Goal: Transaction & Acquisition: Purchase product/service

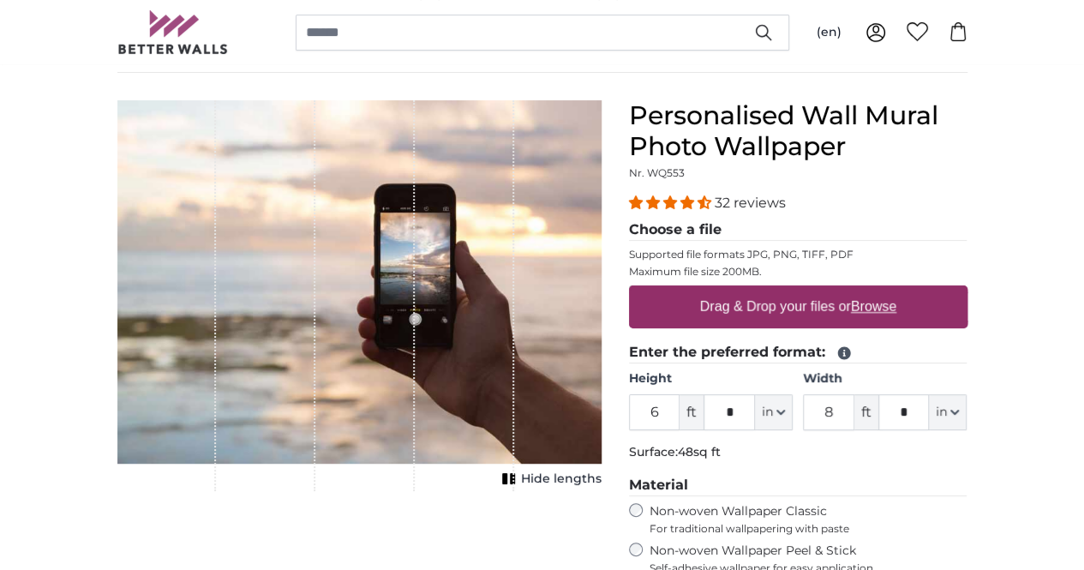
scroll to position [122, 0]
click at [827, 314] on label "Drag & Drop your files or Browse" at bounding box center [798, 308] width 210 height 34
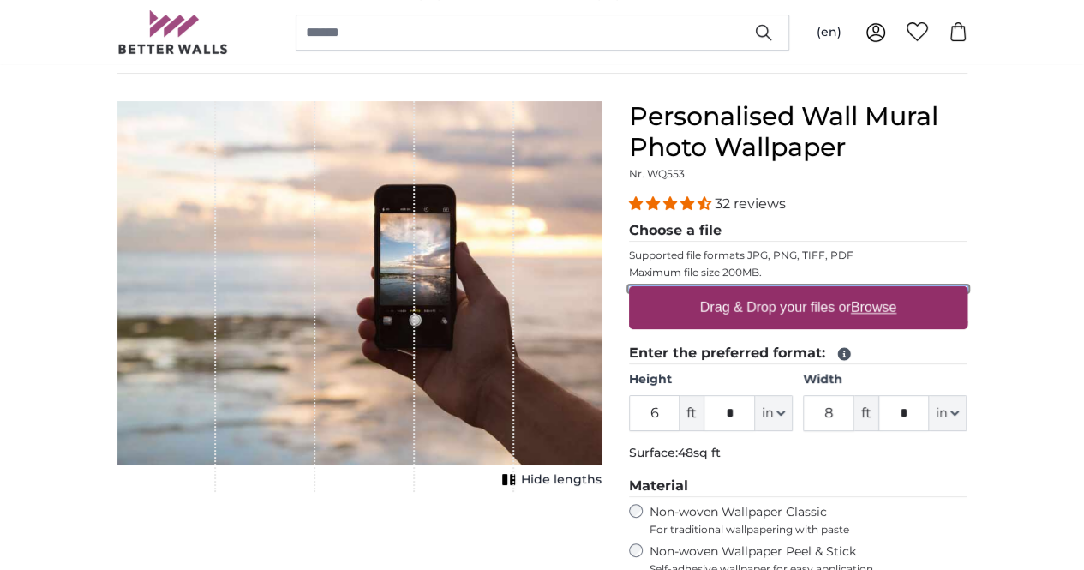
click at [827, 291] on input "Drag & Drop your files or Browse" at bounding box center [798, 288] width 339 height 5
type input "**********"
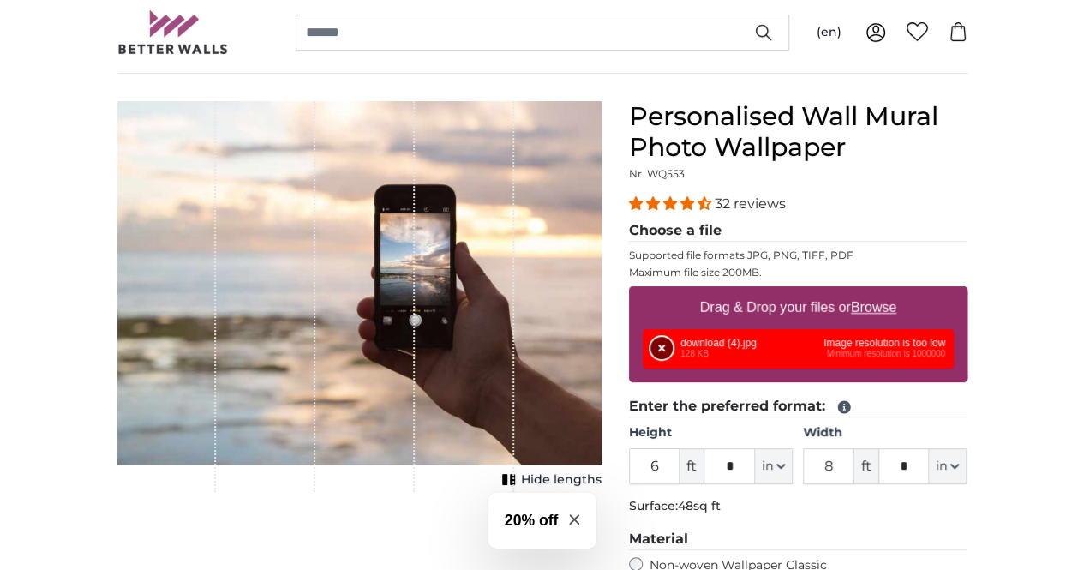
click at [673, 345] on button "Remove" at bounding box center [662, 348] width 22 height 22
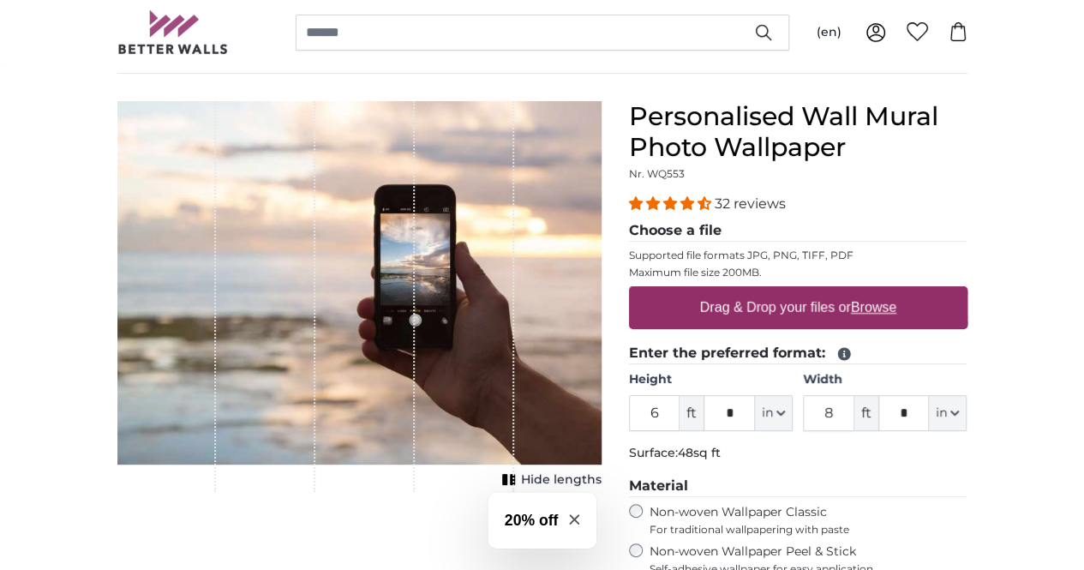
click at [806, 307] on label "Drag & Drop your files or Browse" at bounding box center [798, 308] width 210 height 34
click at [806, 291] on input "Drag & Drop your files or Browse" at bounding box center [798, 288] width 339 height 5
type input "**********"
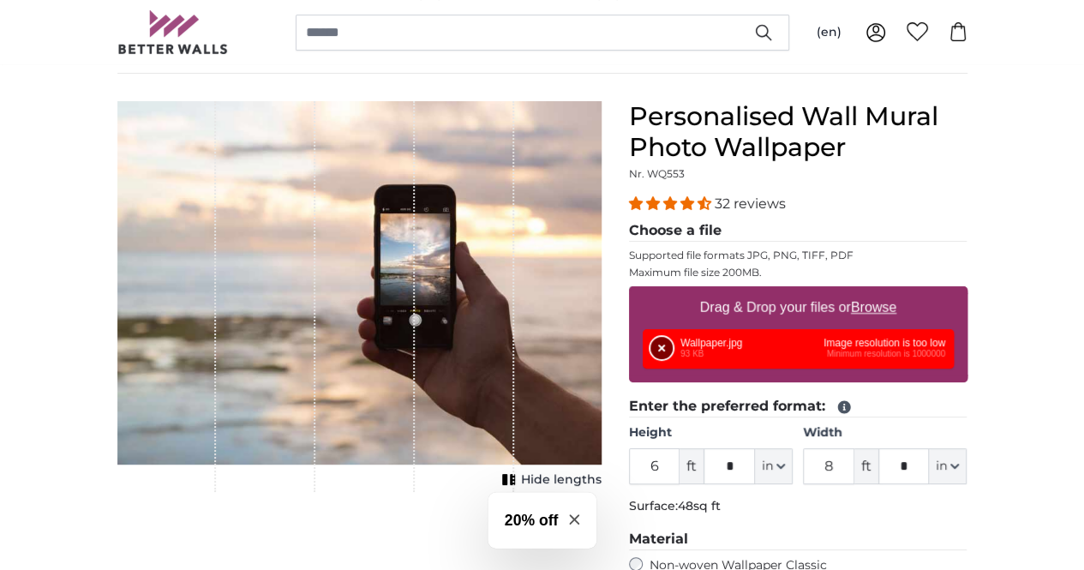
click at [673, 347] on button "Remove" at bounding box center [662, 348] width 22 height 22
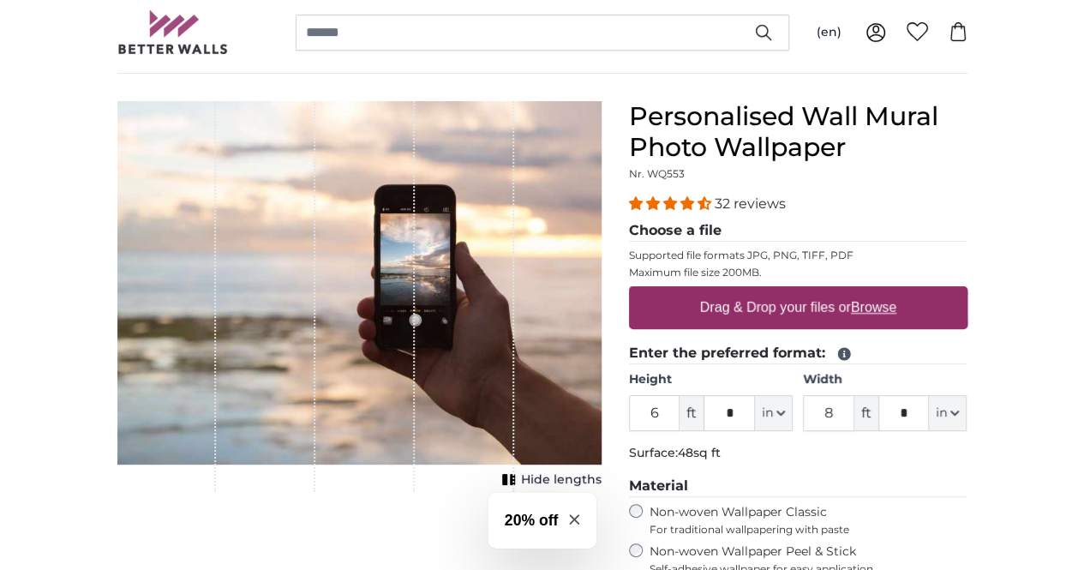
click at [782, 303] on div "Drag & Drop your files or Browse" at bounding box center [798, 307] width 339 height 43
click at [629, 286] on input "Drag & Drop your files or Browse" at bounding box center [798, 288] width 339 height 5
type input "**********"
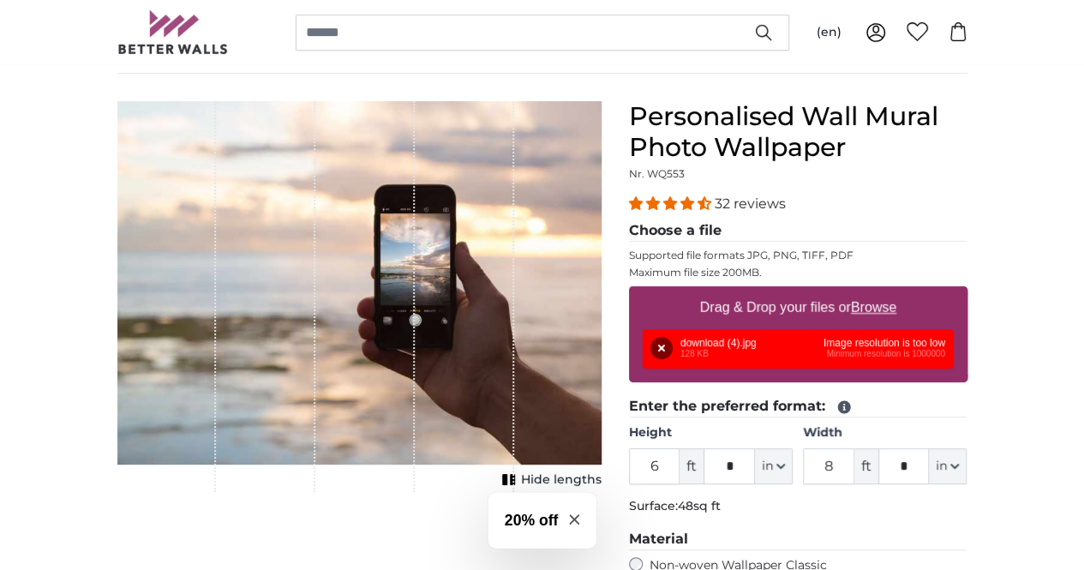
click at [838, 306] on label "Drag & Drop your files or Browse" at bounding box center [798, 308] width 210 height 34
click at [838, 291] on input "Drag & Drop your files or Browse" at bounding box center [798, 288] width 339 height 5
type input "**********"
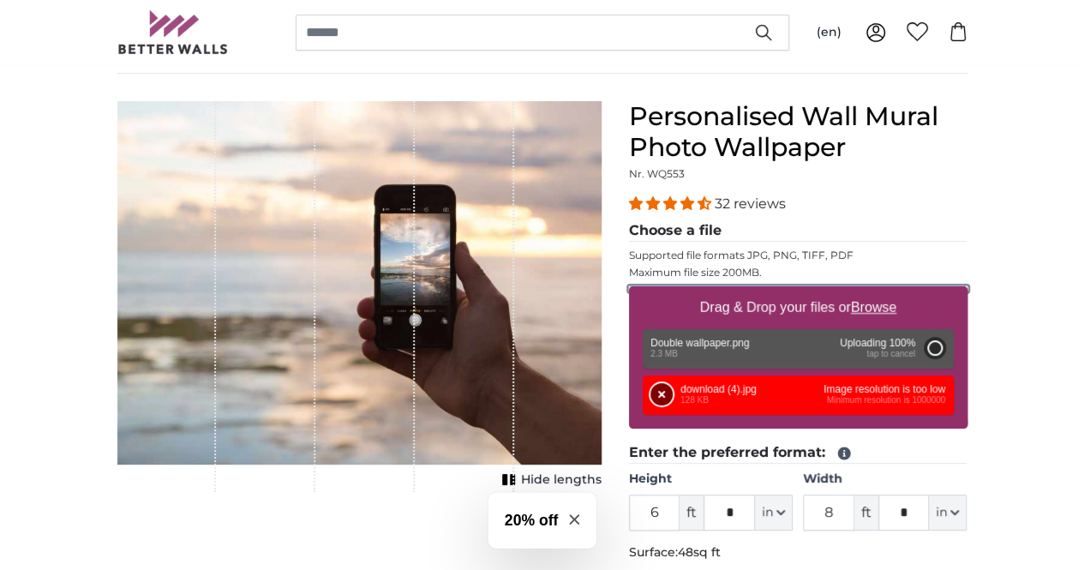
type input "4"
type input "***"
type input "2"
type input "***"
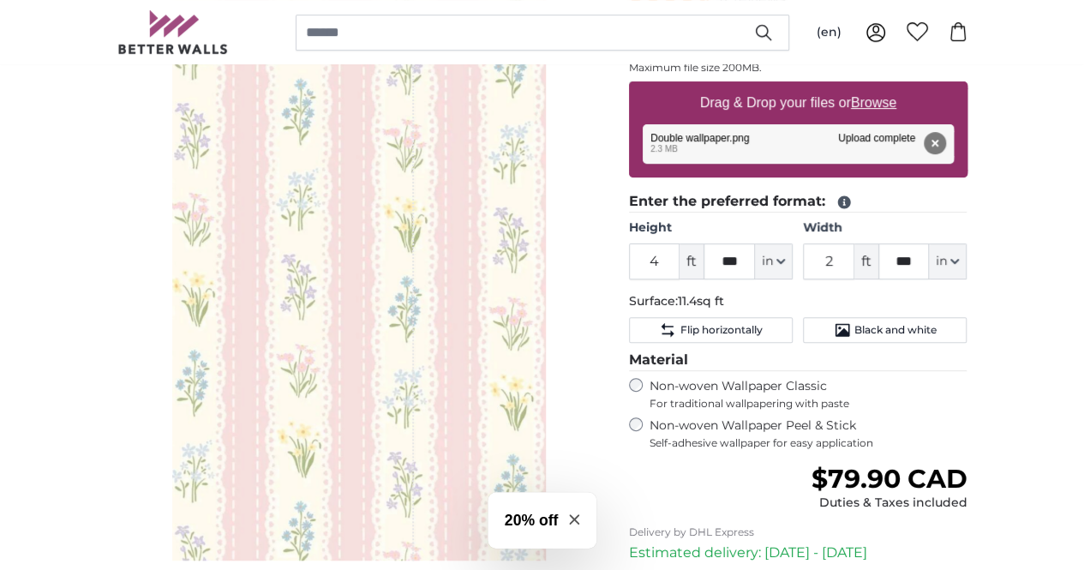
click at [531, 281] on div "1 of 1" at bounding box center [359, 228] width 374 height 664
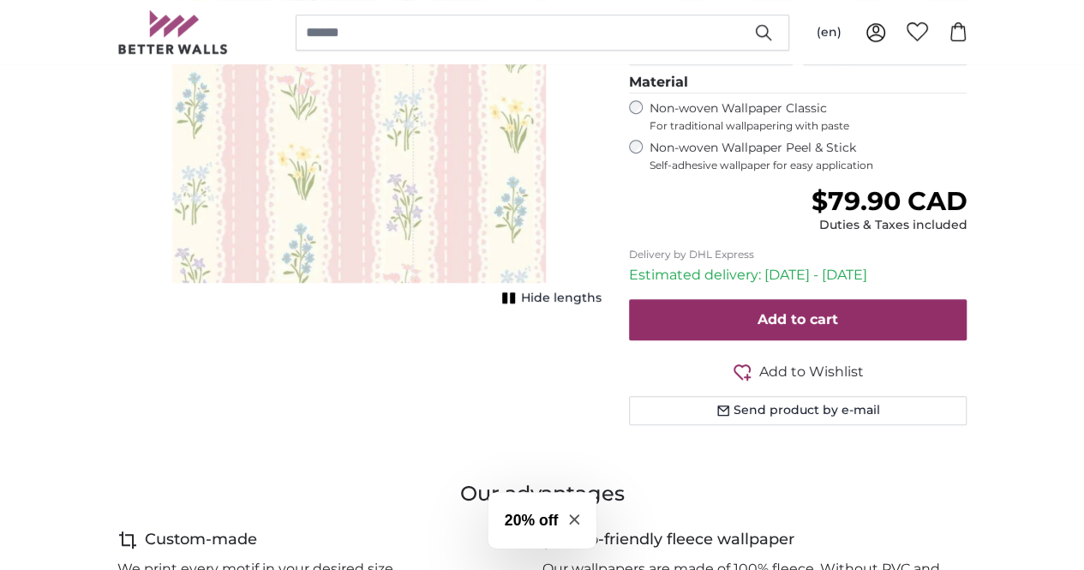
scroll to position [606, 0]
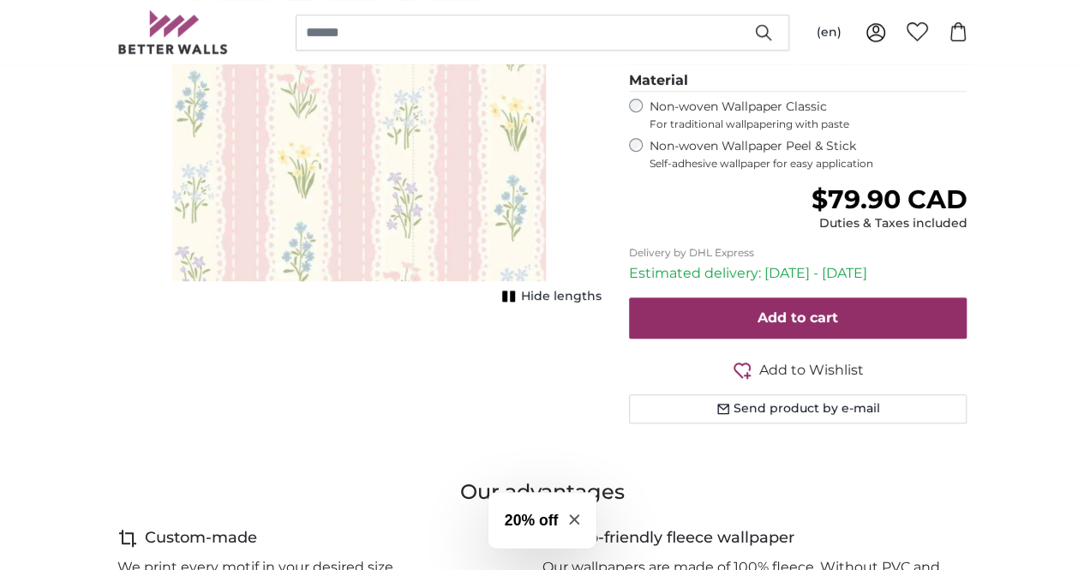
click at [518, 296] on icon "1 of 1" at bounding box center [509, 296] width 17 height 13
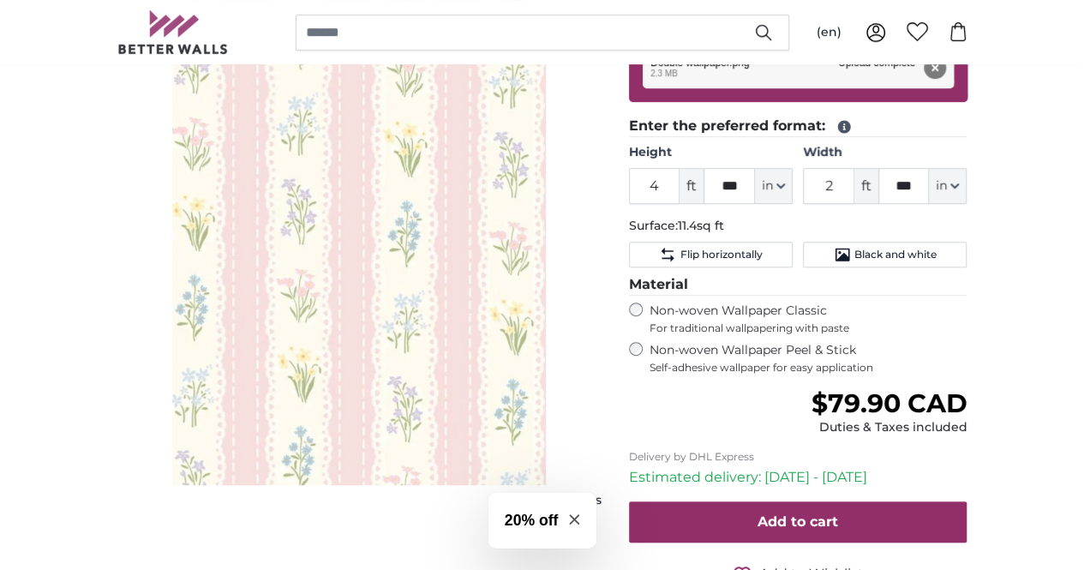
scroll to position [409, 0]
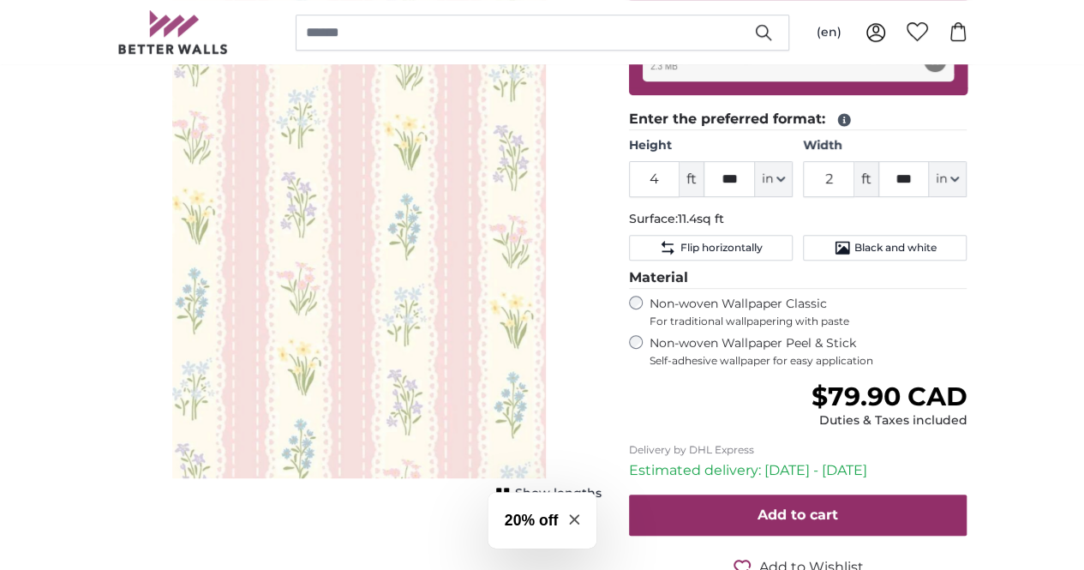
click at [509, 496] on rect "1 of 1" at bounding box center [506, 493] width 5 height 11
click at [681, 179] on input "4" at bounding box center [654, 179] width 51 height 36
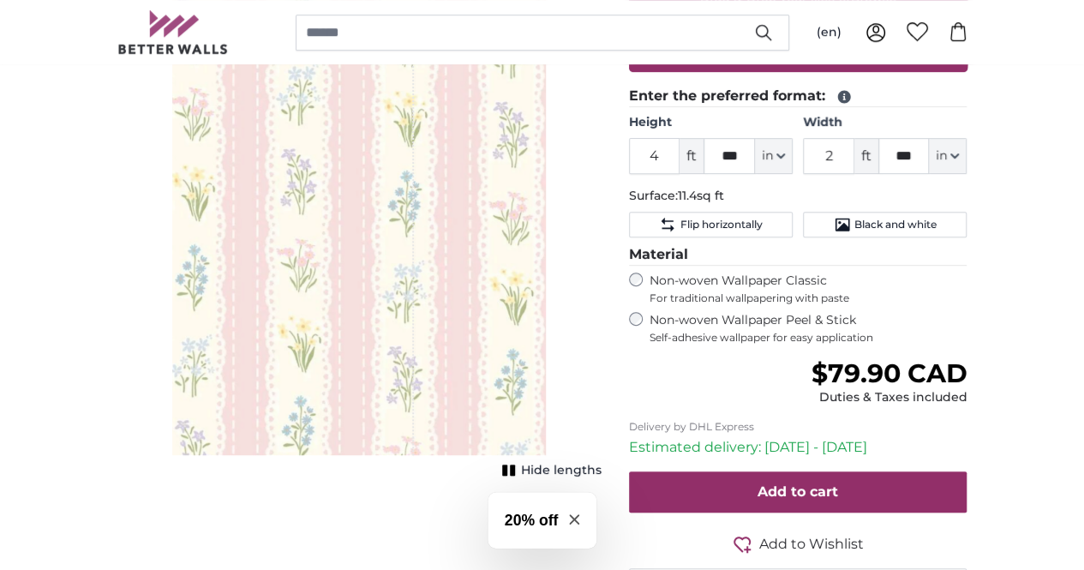
click at [808, 239] on div "32 reviews Choose a file Supported file formats JPG, PNG, TIFF, PDF Maximum fil…" at bounding box center [798, 113] width 339 height 461
click at [762, 227] on span "Flip horizontally" at bounding box center [721, 225] width 82 height 14
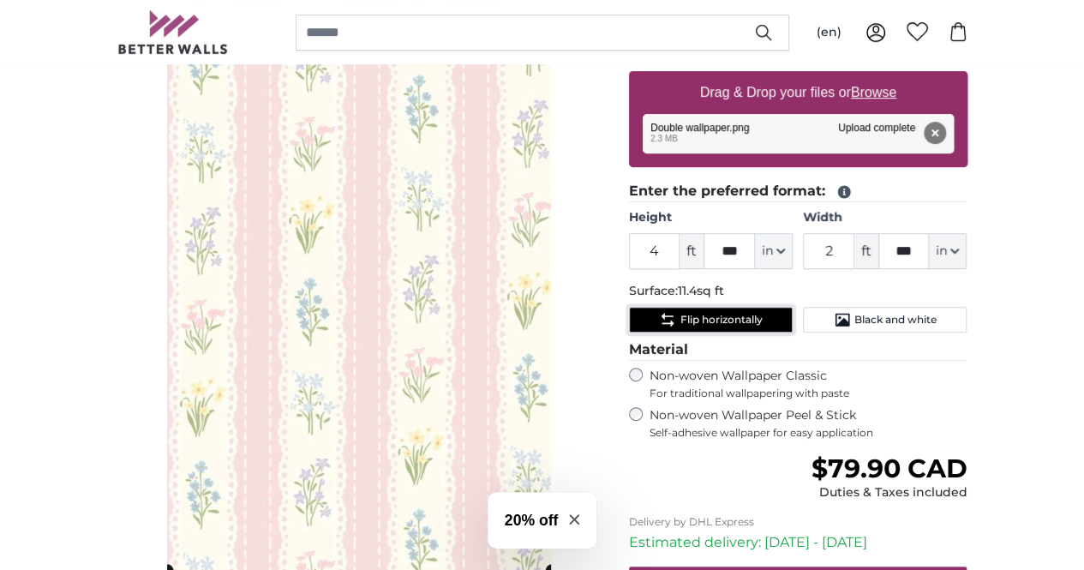
scroll to position [335, 0]
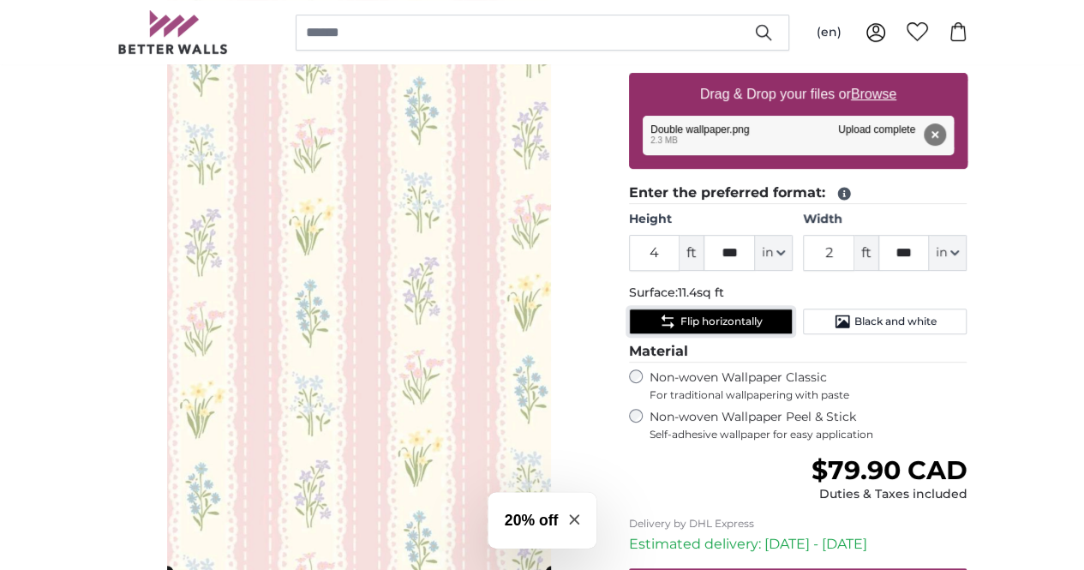
click at [793, 309] on button "Flip horizontally" at bounding box center [711, 322] width 164 height 26
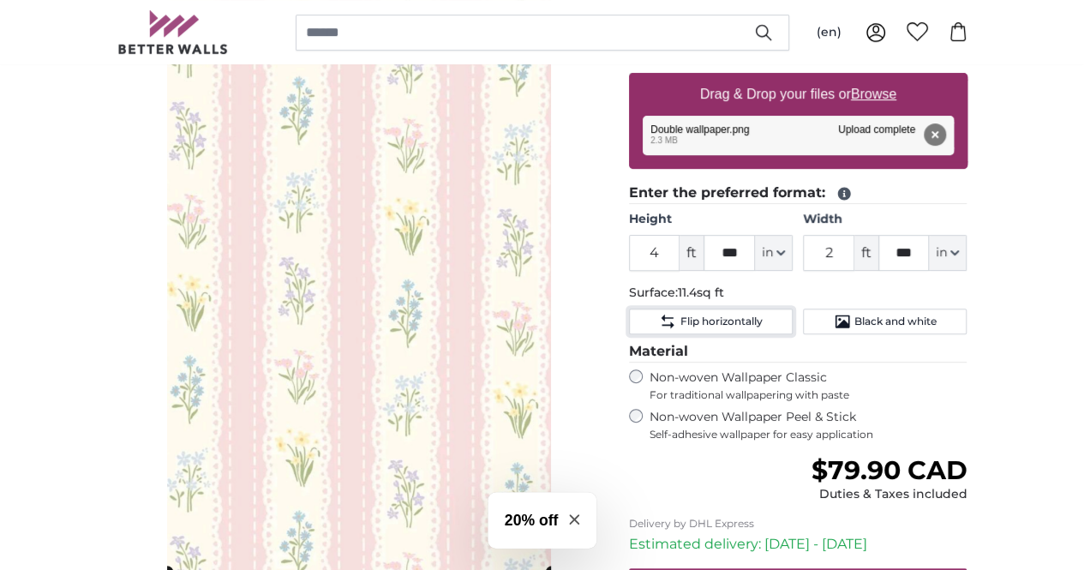
scroll to position [159, 0]
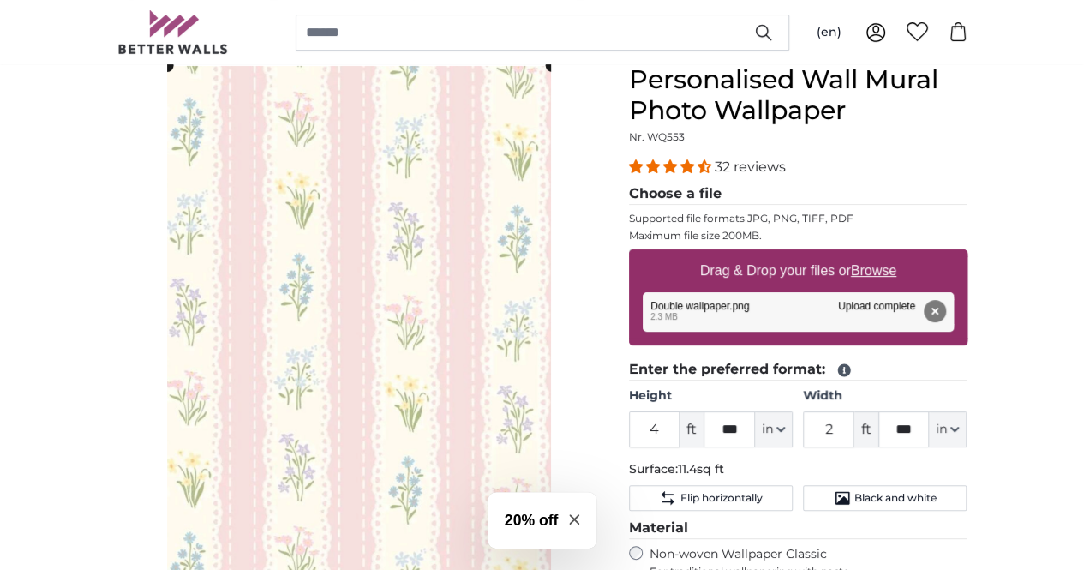
click at [896, 268] on u "Browse" at bounding box center [873, 270] width 45 height 15
click at [968, 255] on input "Drag & Drop your files or Browse" at bounding box center [798, 251] width 339 height 5
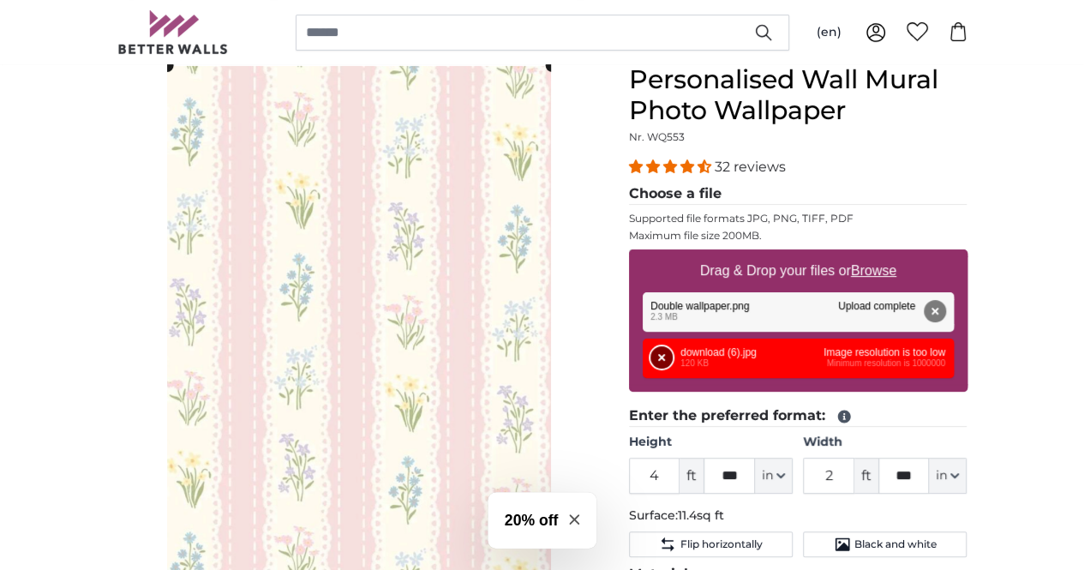
click at [673, 361] on button "Remove" at bounding box center [662, 357] width 22 height 22
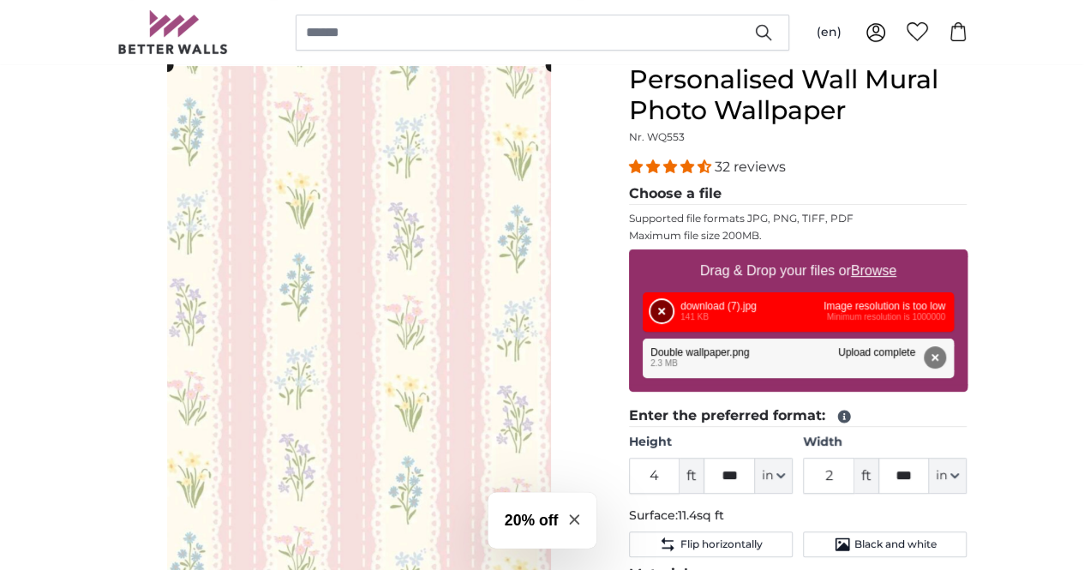
click at [673, 315] on button "Remove" at bounding box center [662, 311] width 22 height 22
click at [968, 165] on div "32 reviews" at bounding box center [798, 167] width 339 height 20
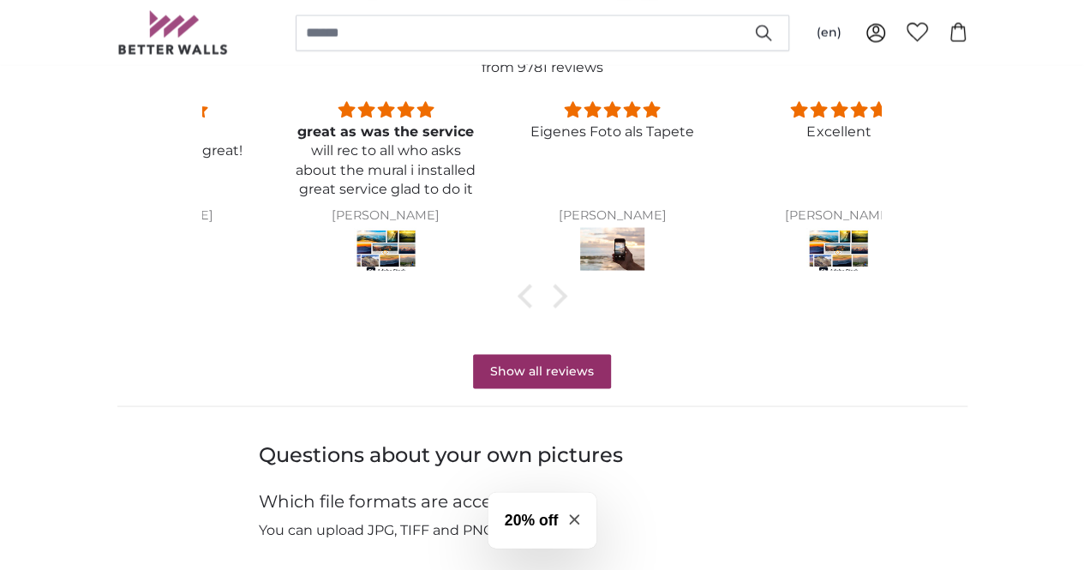
scroll to position [1500, 0]
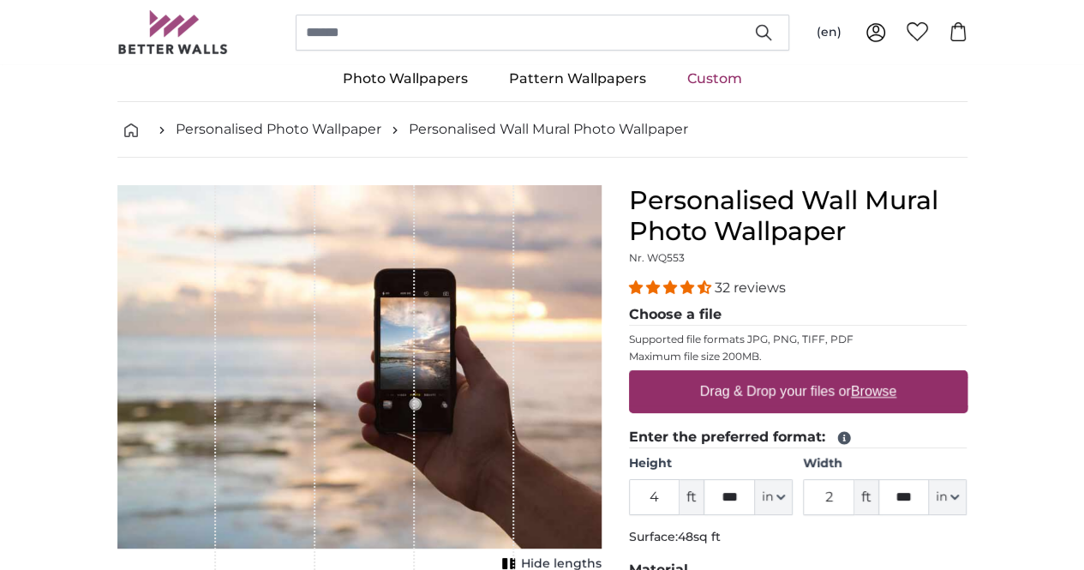
scroll to position [37, 0]
